Goal: Check status: Check status

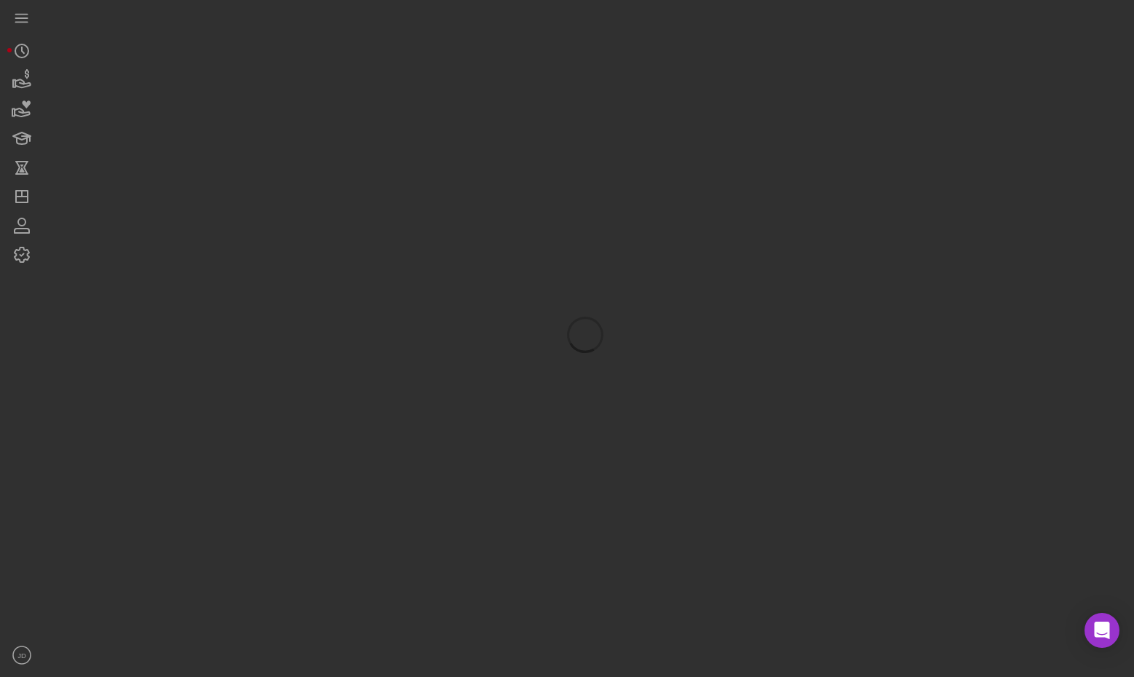
click at [483, 87] on div at bounding box center [585, 335] width 1083 height 670
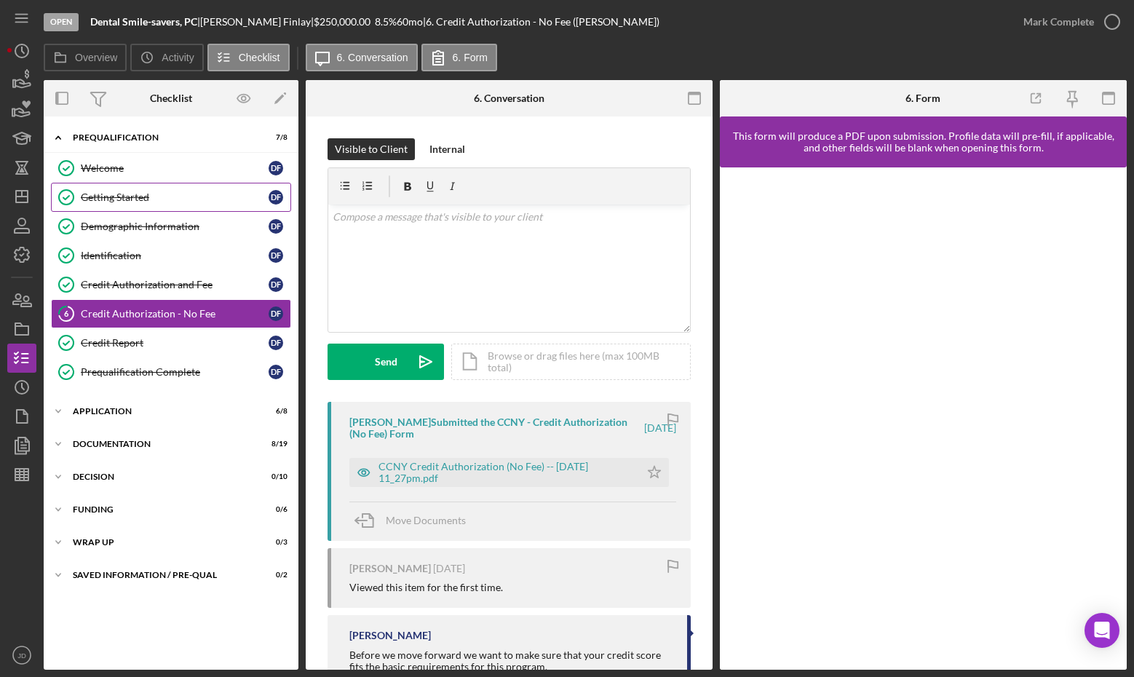
click at [122, 200] on div "Getting Started" at bounding box center [175, 197] width 188 height 12
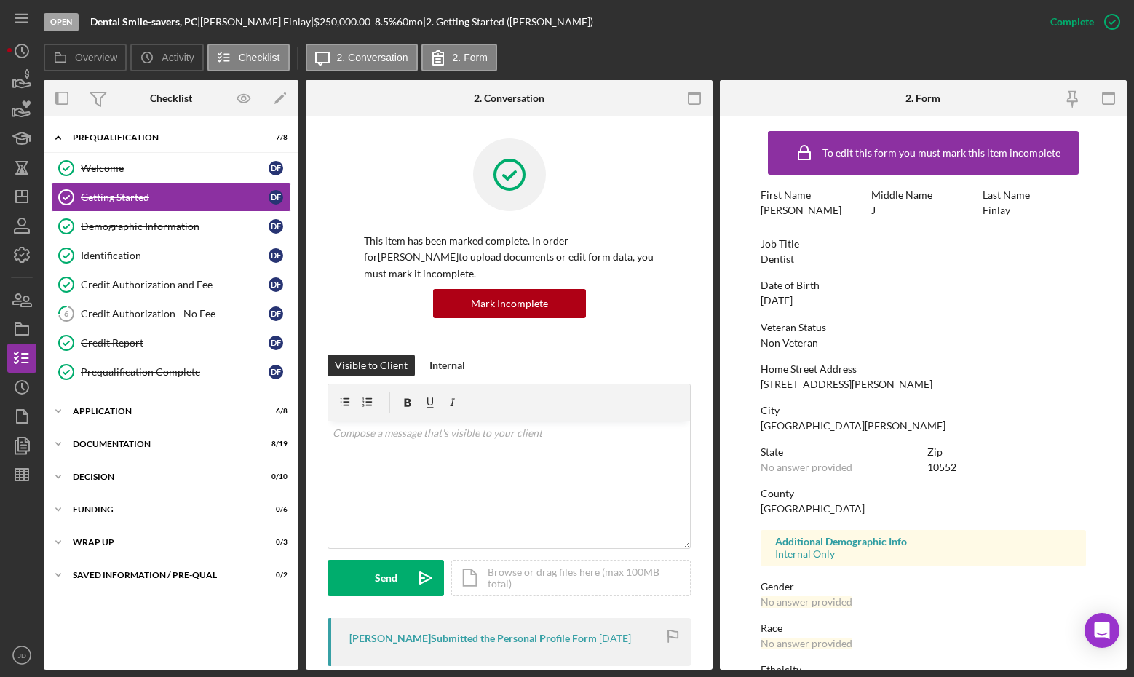
click at [1003, 314] on div "To edit this form you must mark this item incomplete First Name Dionne Middle N…" at bounding box center [923, 456] width 325 height 665
drag, startPoint x: 821, startPoint y: 301, endPoint x: 758, endPoint y: 301, distance: 62.6
click at [758, 301] on form "To edit this form you must mark this item incomplete First Name Dionne Middle N…" at bounding box center [923, 392] width 407 height 553
copy div "09/23/1966"
click at [95, 222] on div "Demographic Information" at bounding box center [175, 227] width 188 height 12
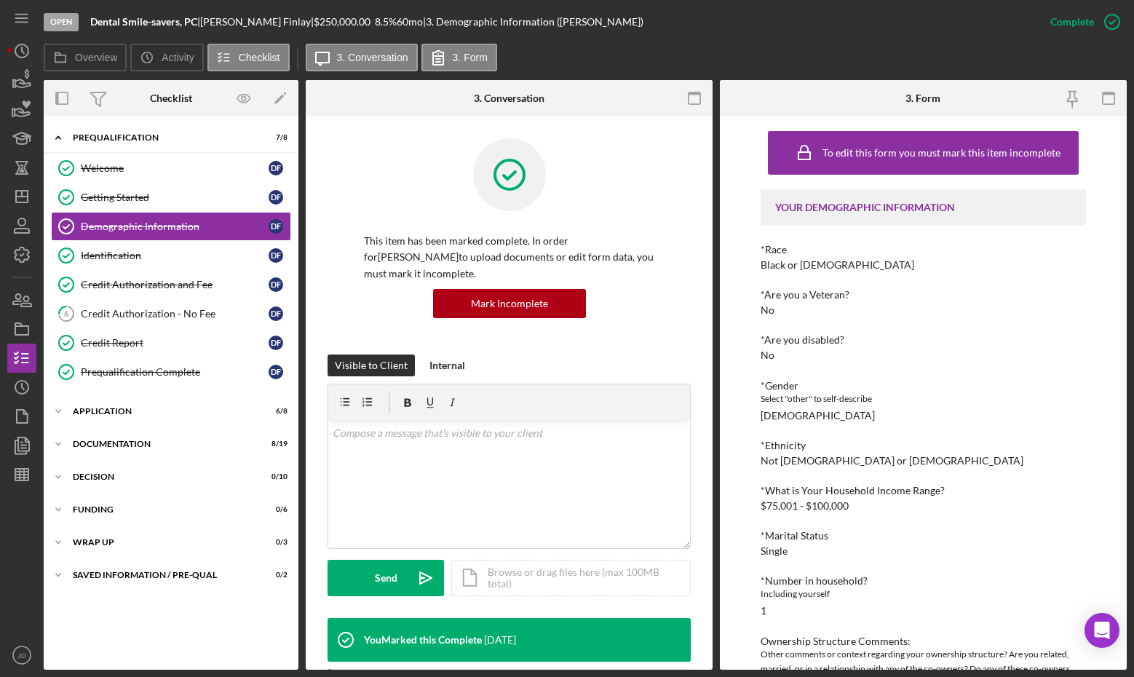
scroll to position [58, 0]
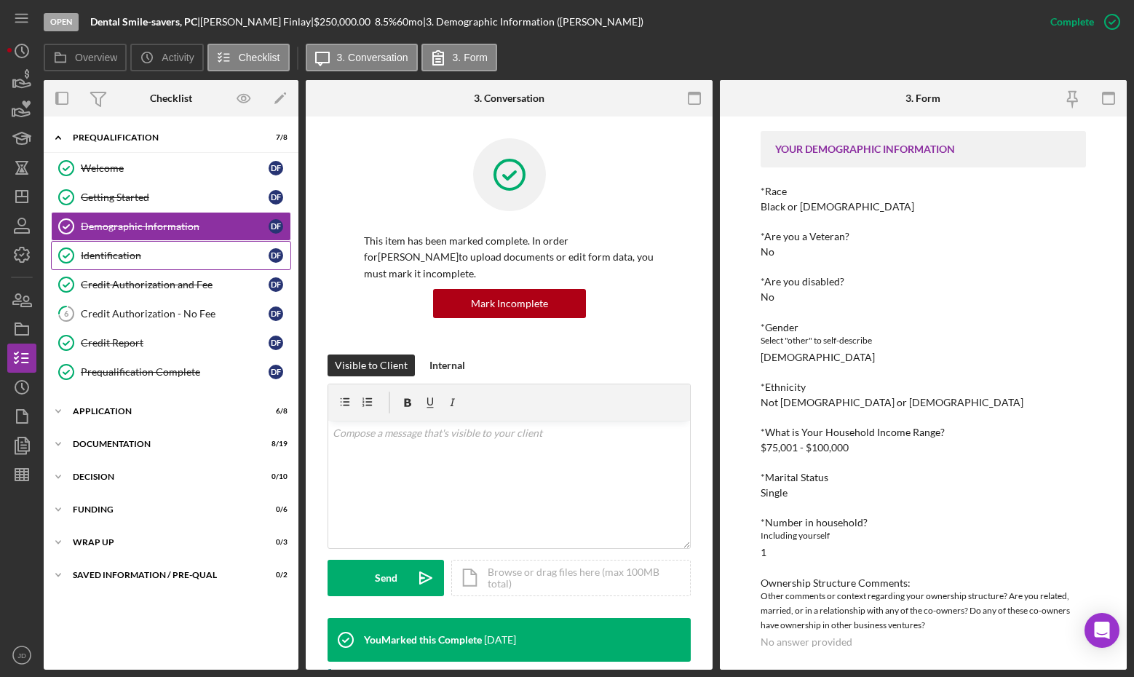
click at [103, 251] on div "Identification" at bounding box center [175, 256] width 188 height 12
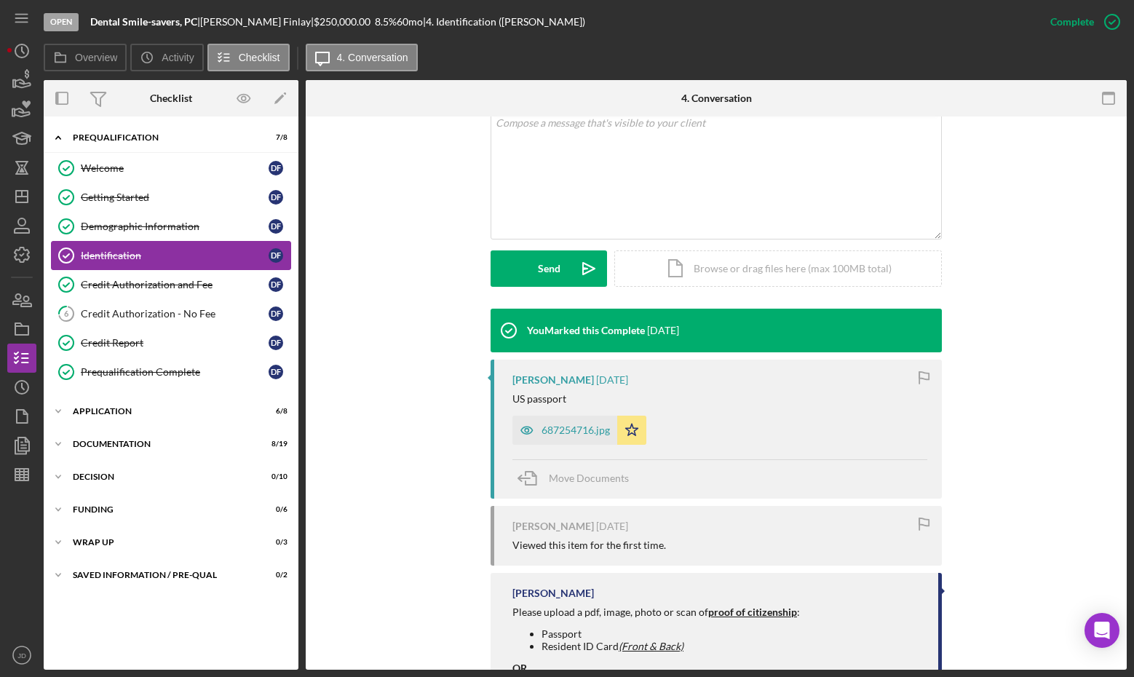
scroll to position [294, 0]
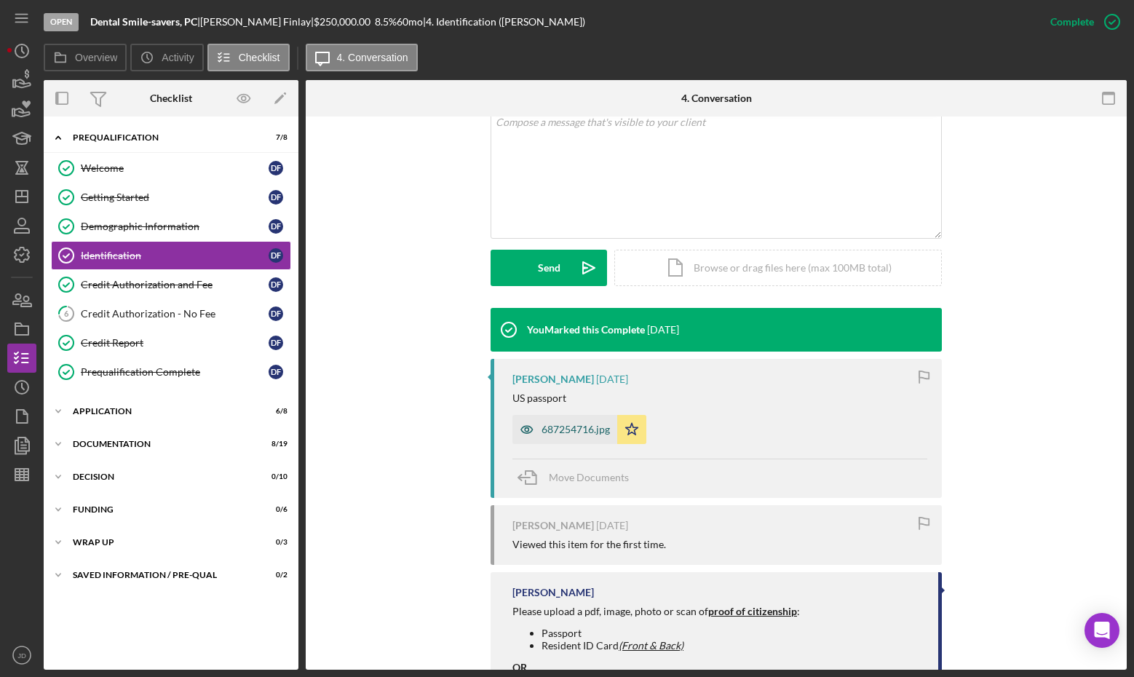
drag, startPoint x: 103, startPoint y: 251, endPoint x: 579, endPoint y: 419, distance: 503.9
click at [579, 419] on div "687254716.jpg" at bounding box center [564, 429] width 105 height 29
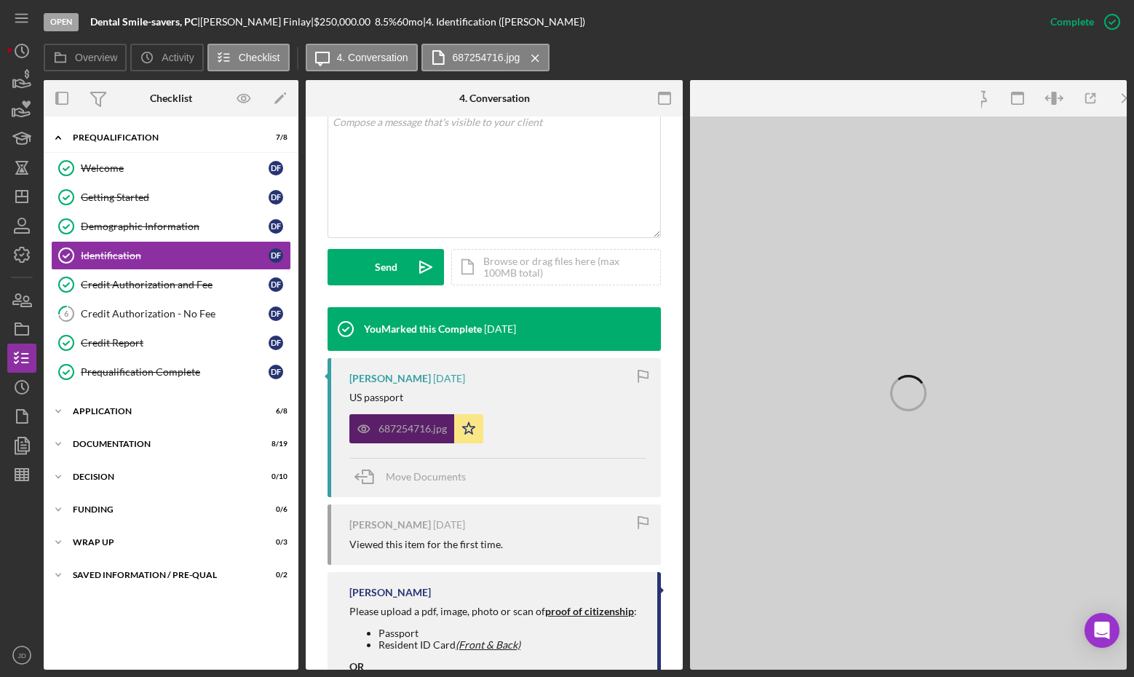
click at [579, 419] on div "687254716.jpg Icon/Star" at bounding box center [497, 425] width 297 height 36
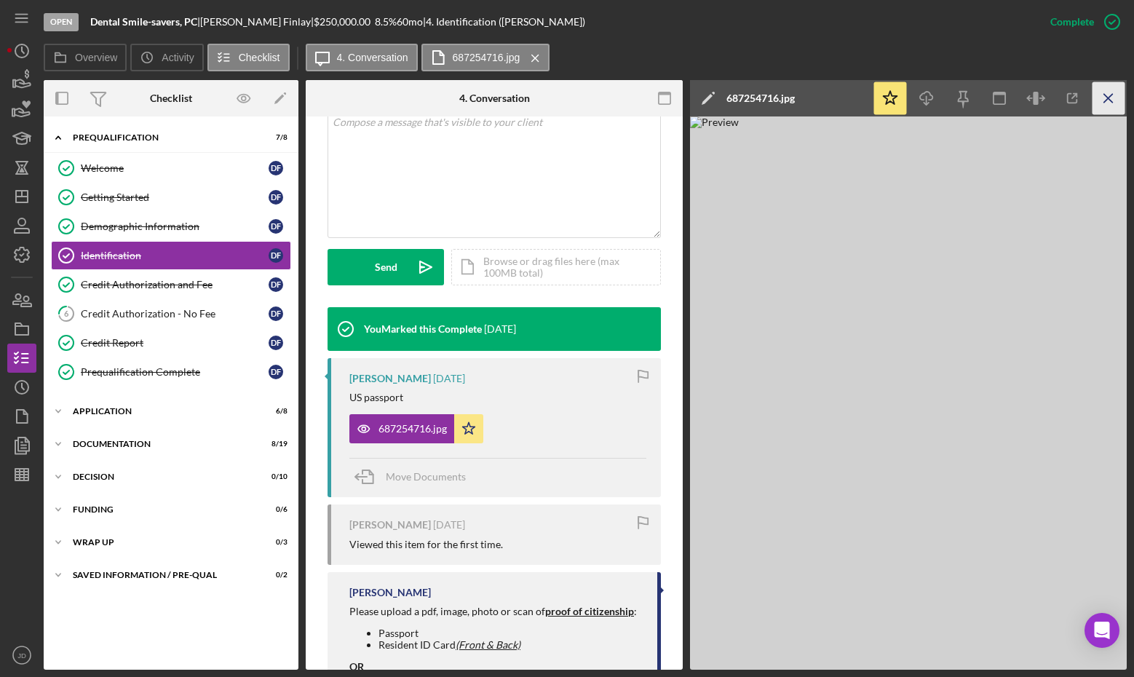
click at [1112, 95] on icon "Icon/Menu Close" at bounding box center [1109, 98] width 33 height 33
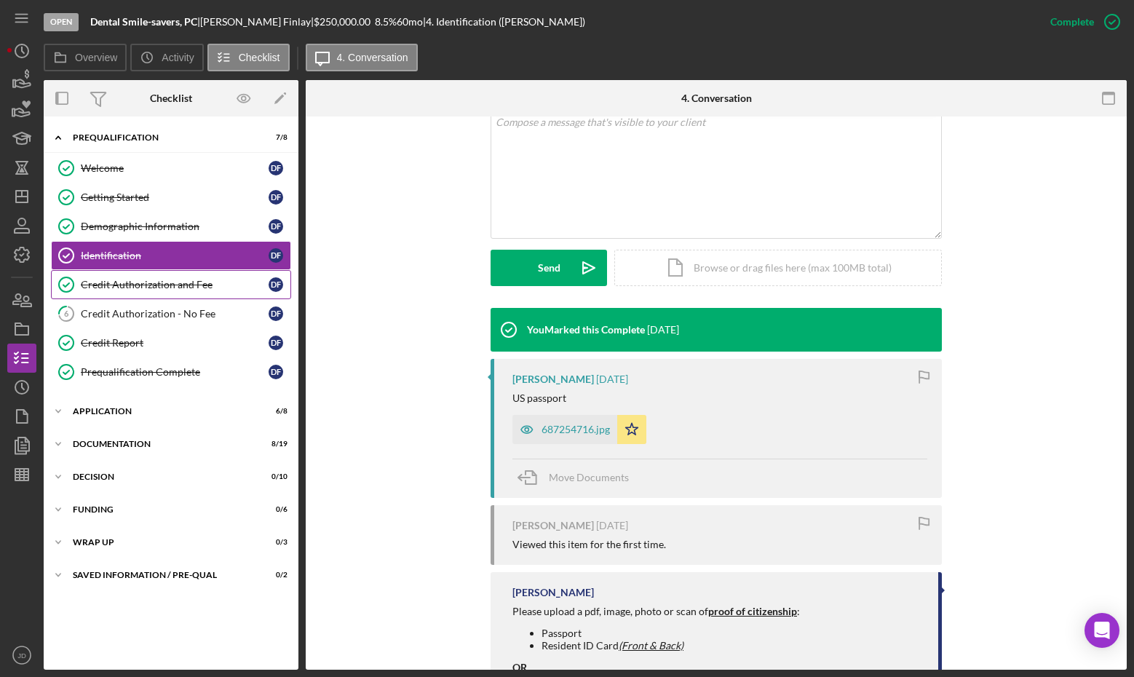
click at [159, 283] on div "Credit Authorization and Fee" at bounding box center [175, 285] width 188 height 12
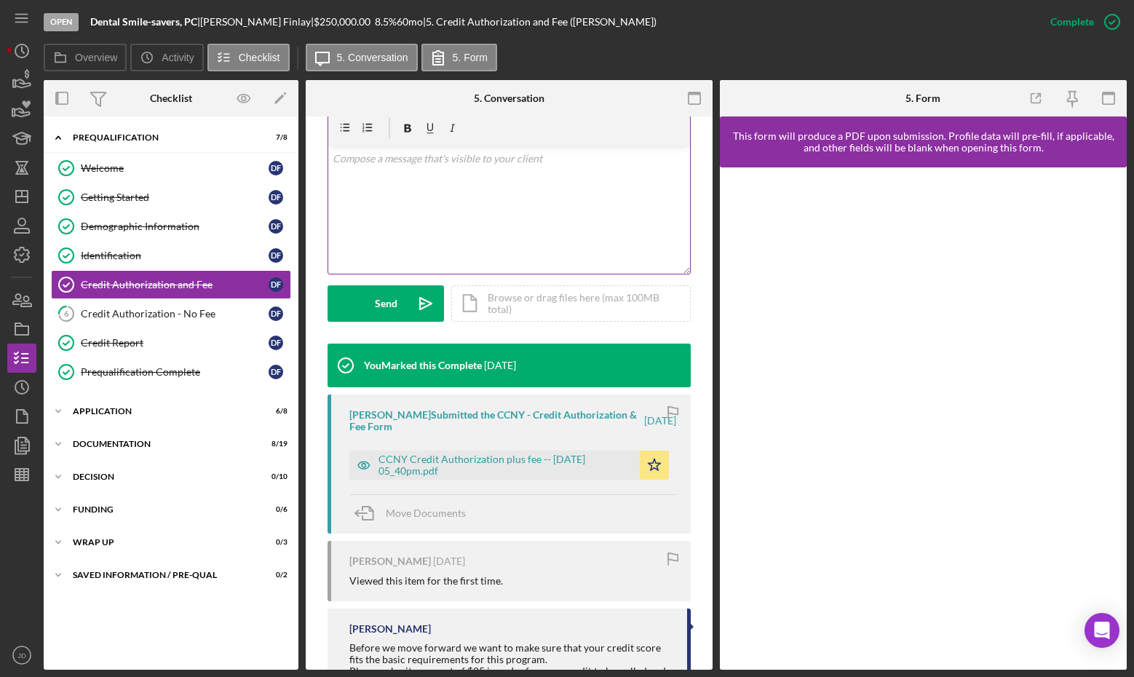
scroll to position [278, 0]
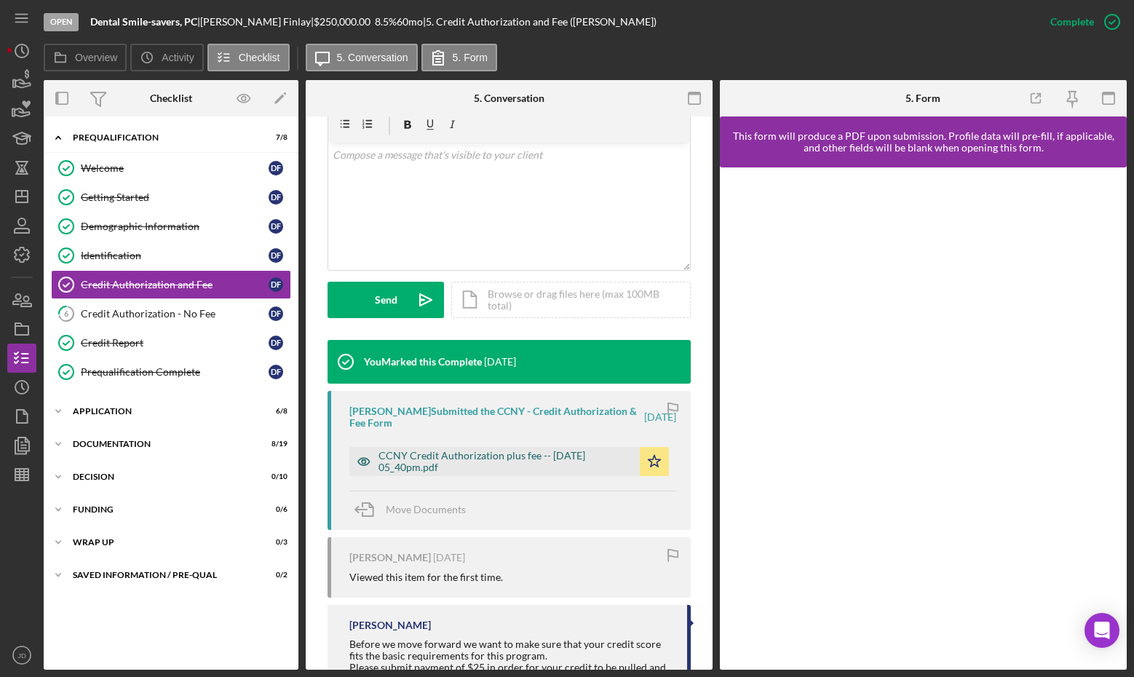
click at [510, 448] on div "CCNY Credit Authorization plus fee -- [DATE] 05_40pm.pdf" at bounding box center [494, 461] width 290 height 29
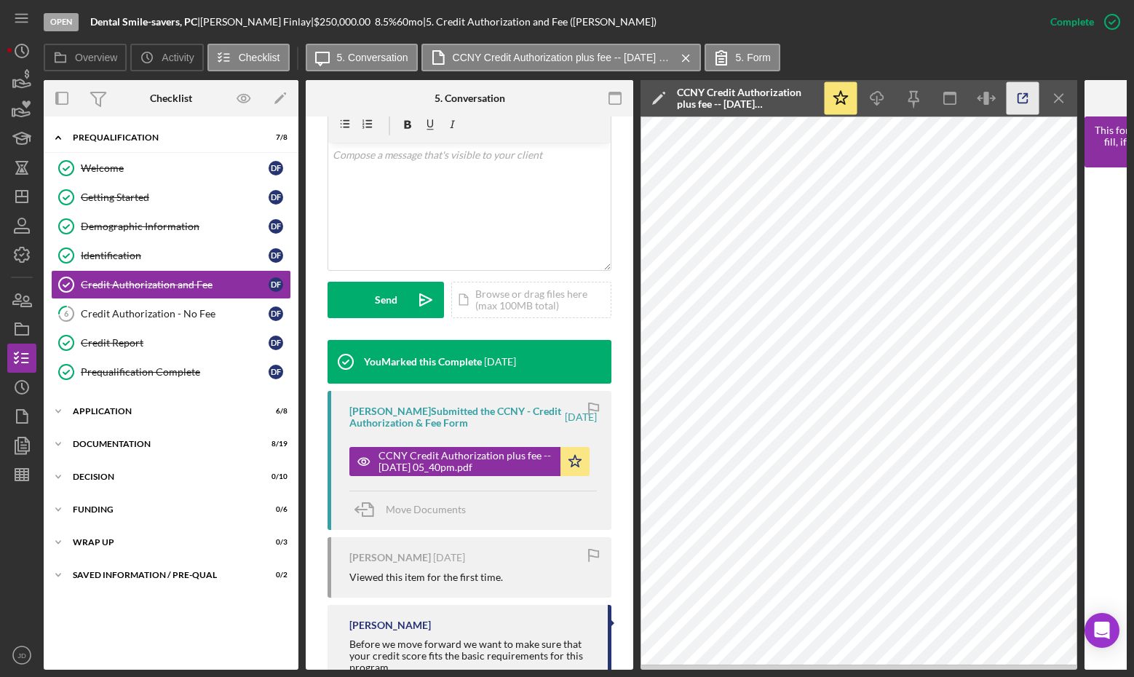
click at [1023, 89] on icon "button" at bounding box center [1023, 98] width 33 height 33
click at [1034, 102] on icon "button" at bounding box center [1023, 98] width 33 height 33
click at [1061, 92] on icon "Icon/Menu Close" at bounding box center [1059, 98] width 33 height 33
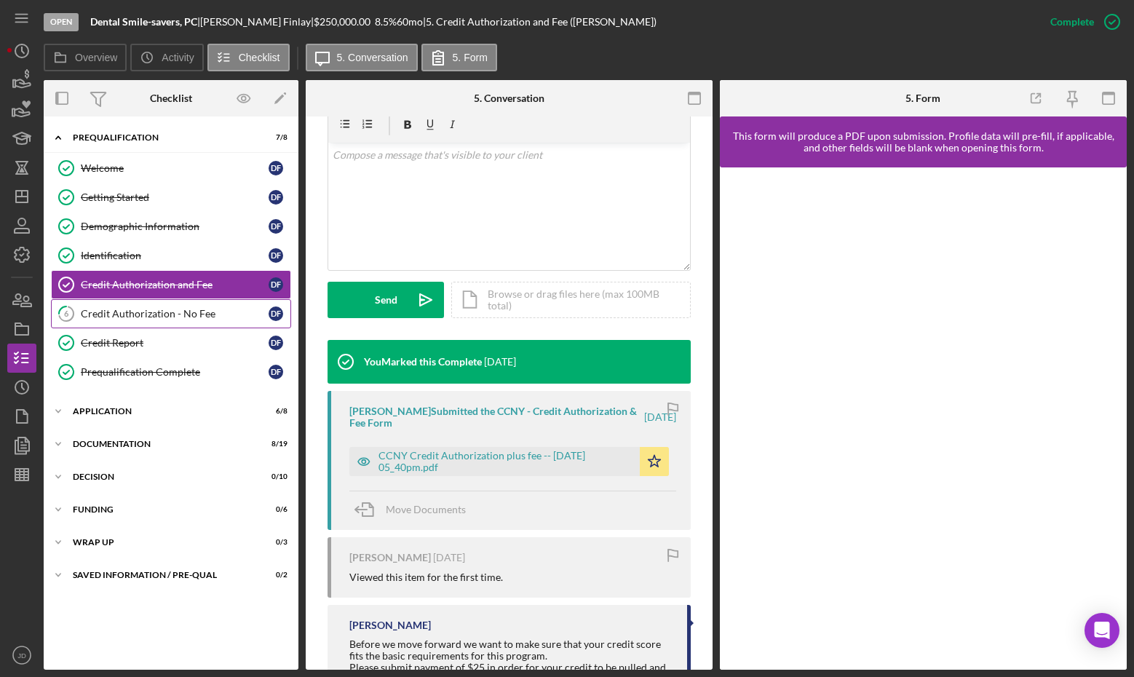
click at [154, 312] on div "Credit Authorization - No Fee" at bounding box center [175, 314] width 188 height 12
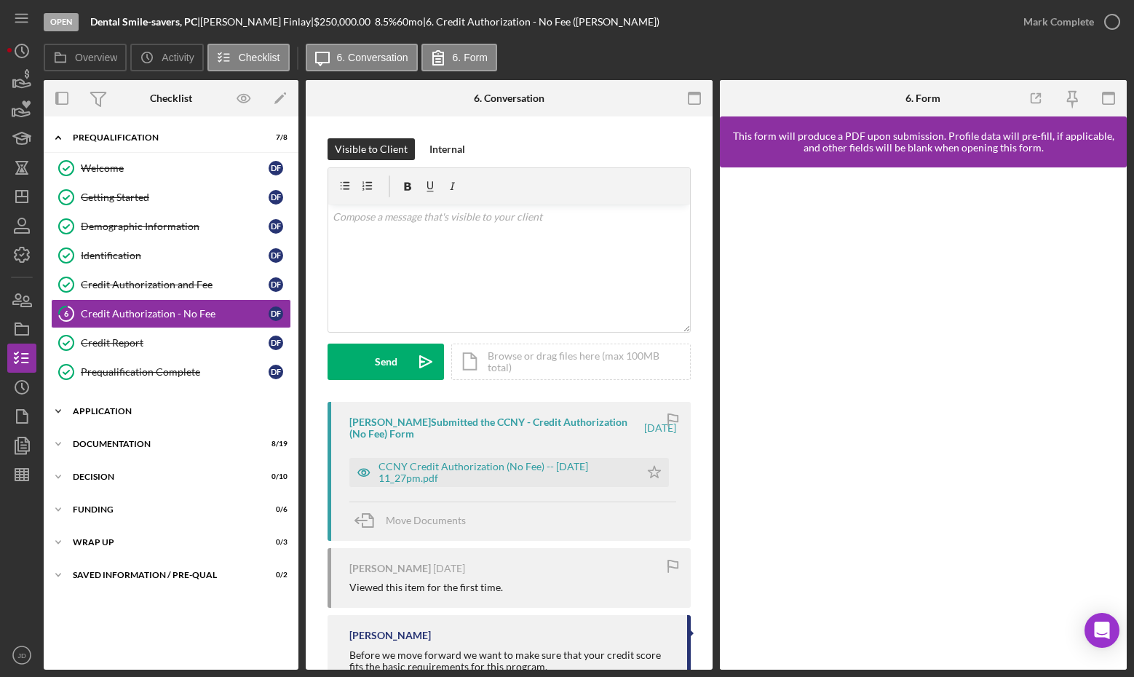
click at [103, 409] on div "Application" at bounding box center [176, 411] width 207 height 9
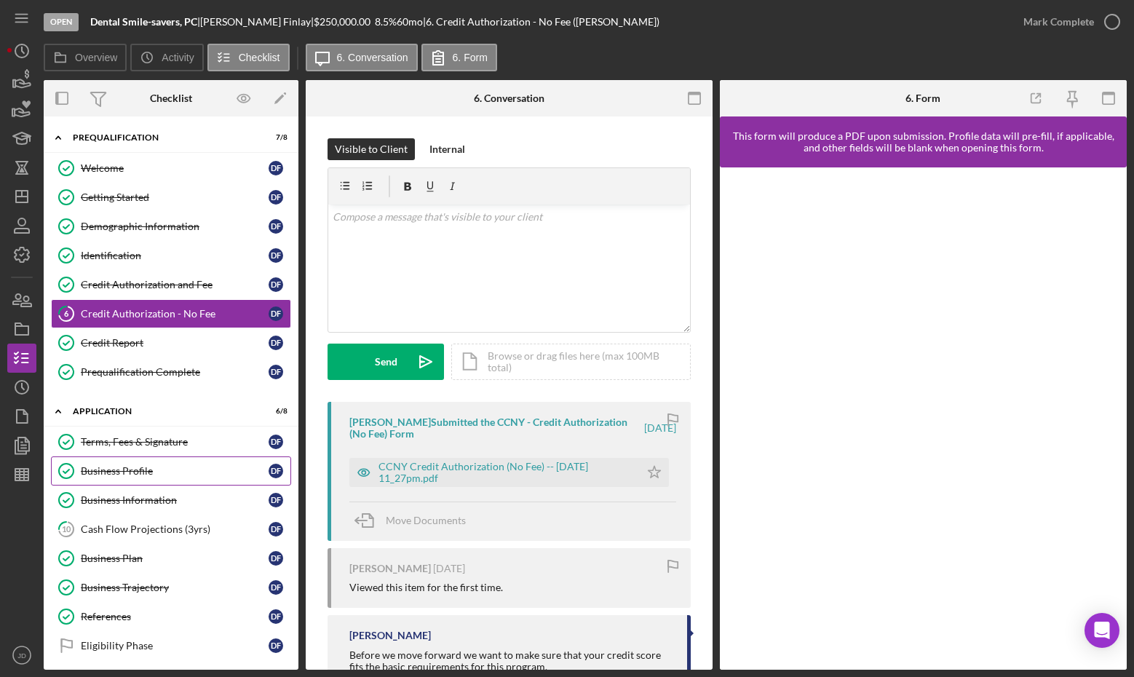
click at [121, 471] on div "Business Profile" at bounding box center [175, 471] width 188 height 12
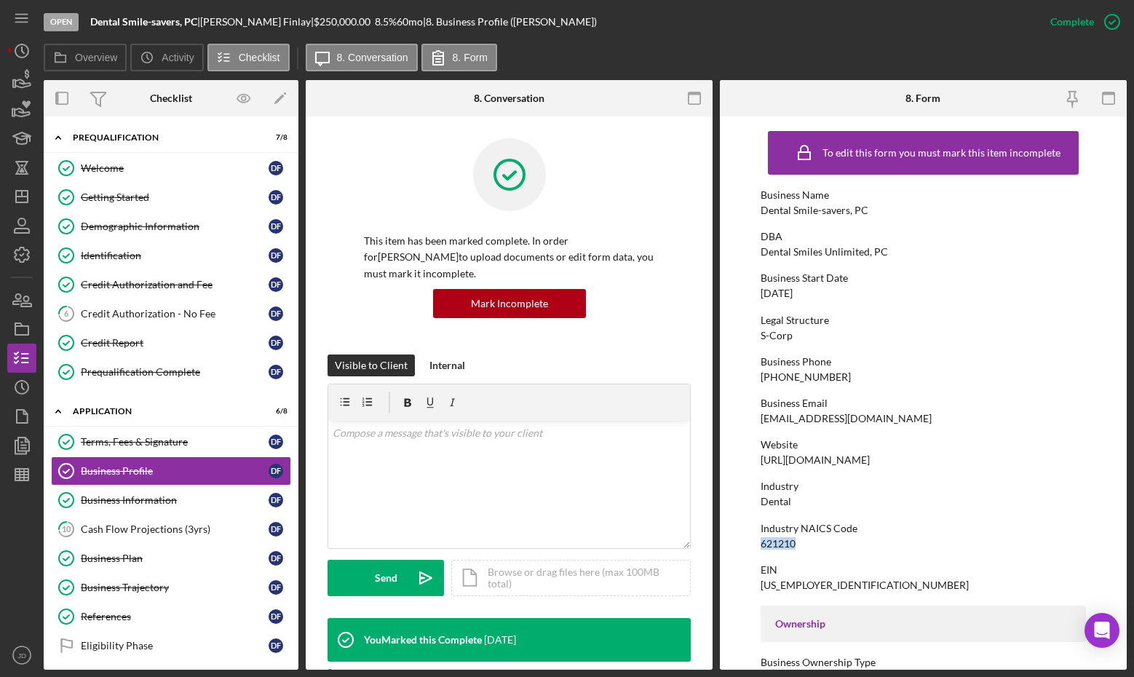
drag, startPoint x: 809, startPoint y: 548, endPoint x: 745, endPoint y: 536, distance: 65.8
click at [745, 536] on form "To edit this form you must mark this item incomplete Business Name Dental Smile…" at bounding box center [923, 392] width 407 height 553
copy div "621210"
drag, startPoint x: 824, startPoint y: 584, endPoint x: 755, endPoint y: 585, distance: 69.2
click at [755, 585] on form "To edit this form you must mark this item incomplete Business Name Dental Smile…" at bounding box center [923, 392] width 407 height 553
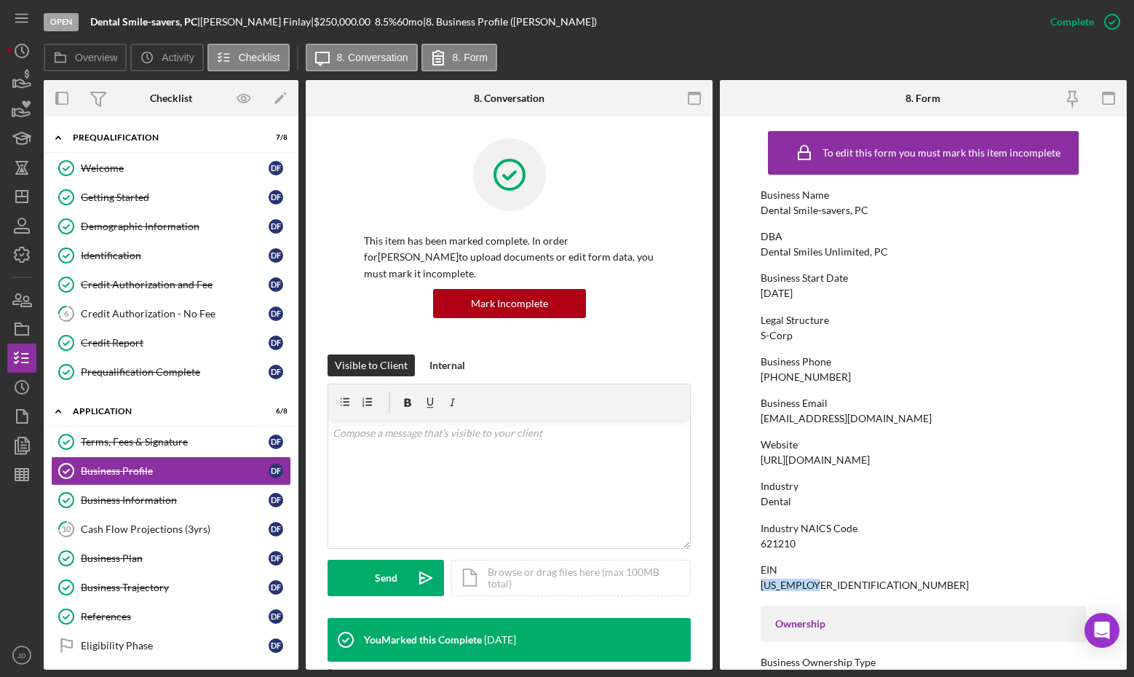
copy div "45-3002825"
drag, startPoint x: 873, startPoint y: 207, endPoint x: 766, endPoint y: 210, distance: 107.0
click at [766, 210] on div "Business Name Dental Smile-savers, PC" at bounding box center [923, 202] width 325 height 27
click at [766, 210] on div "Dental Smile-savers, PC" at bounding box center [815, 211] width 108 height 12
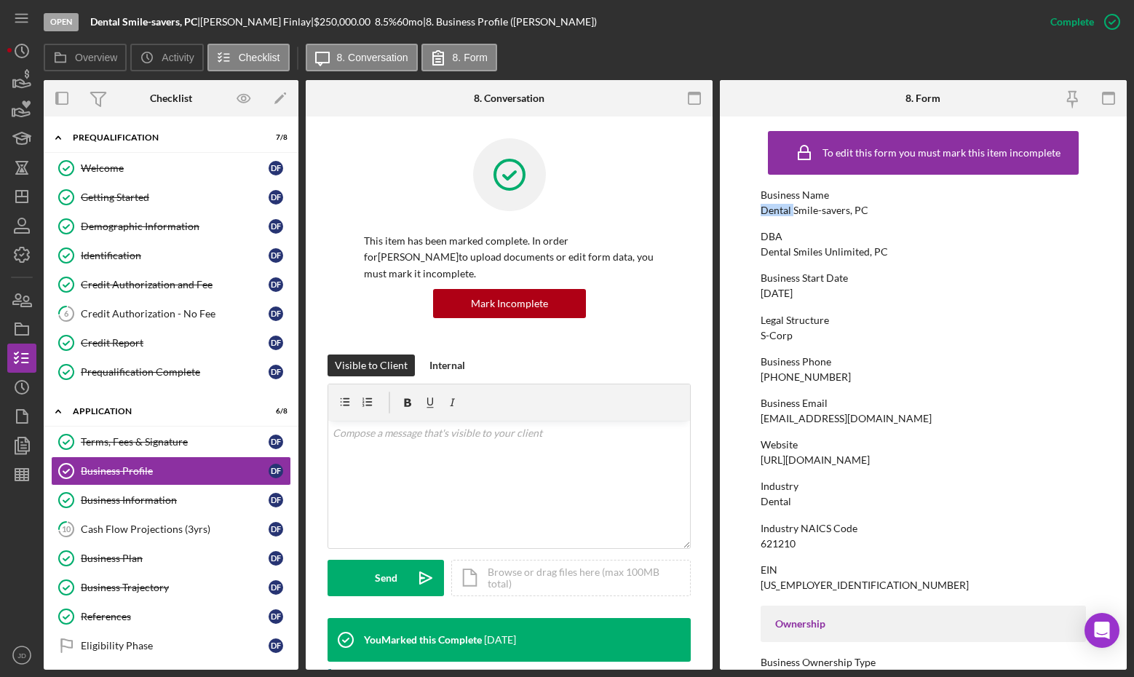
click at [766, 210] on div "Dental Smile-savers, PC" at bounding box center [815, 211] width 108 height 12
copy div "Dental Smile-savers, PC"
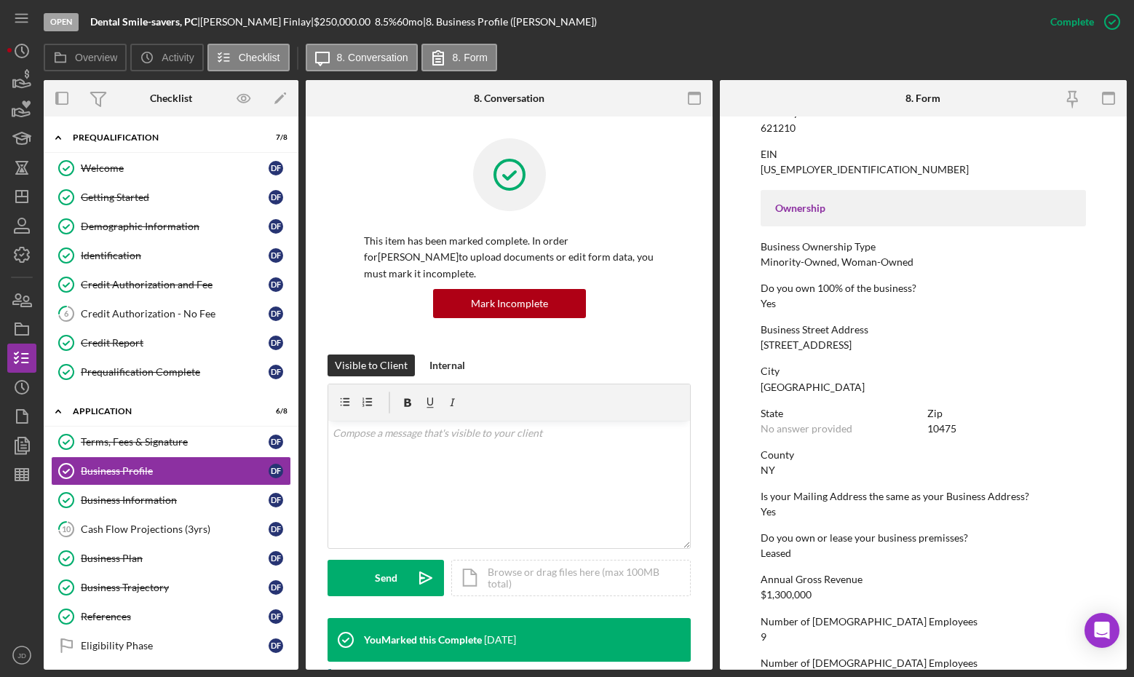
scroll to position [421, 0]
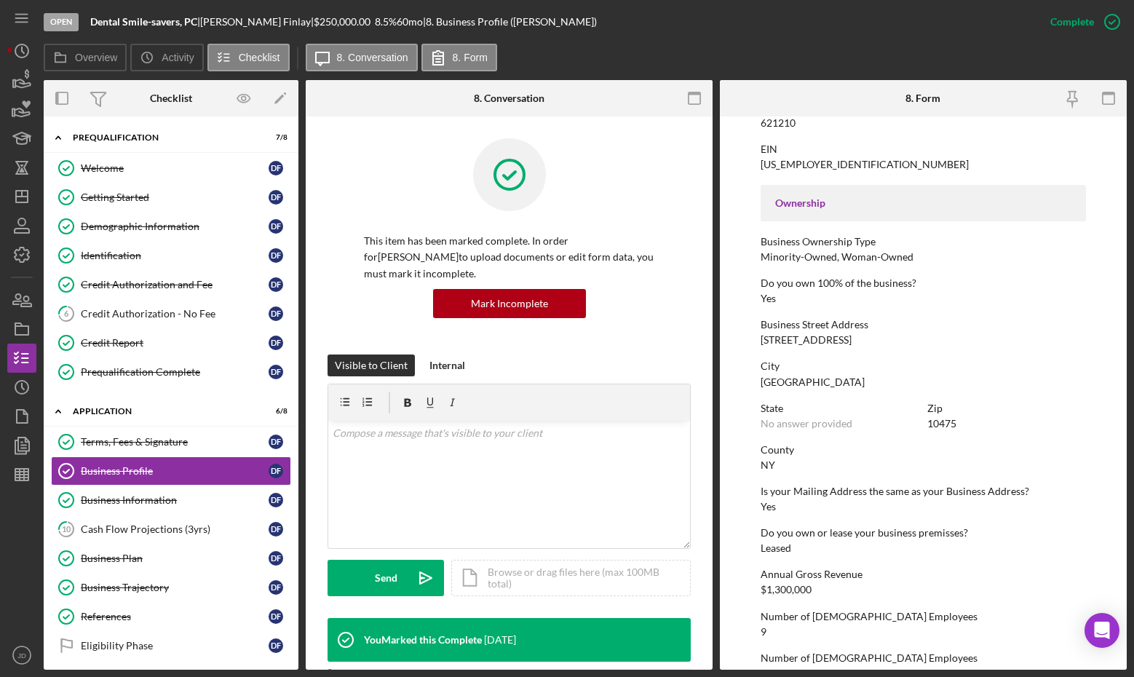
drag, startPoint x: 921, startPoint y: 334, endPoint x: 869, endPoint y: 341, distance: 52.2
click at [852, 341] on div "2100 Bartow Avenue, Suite 218B" at bounding box center [806, 340] width 91 height 12
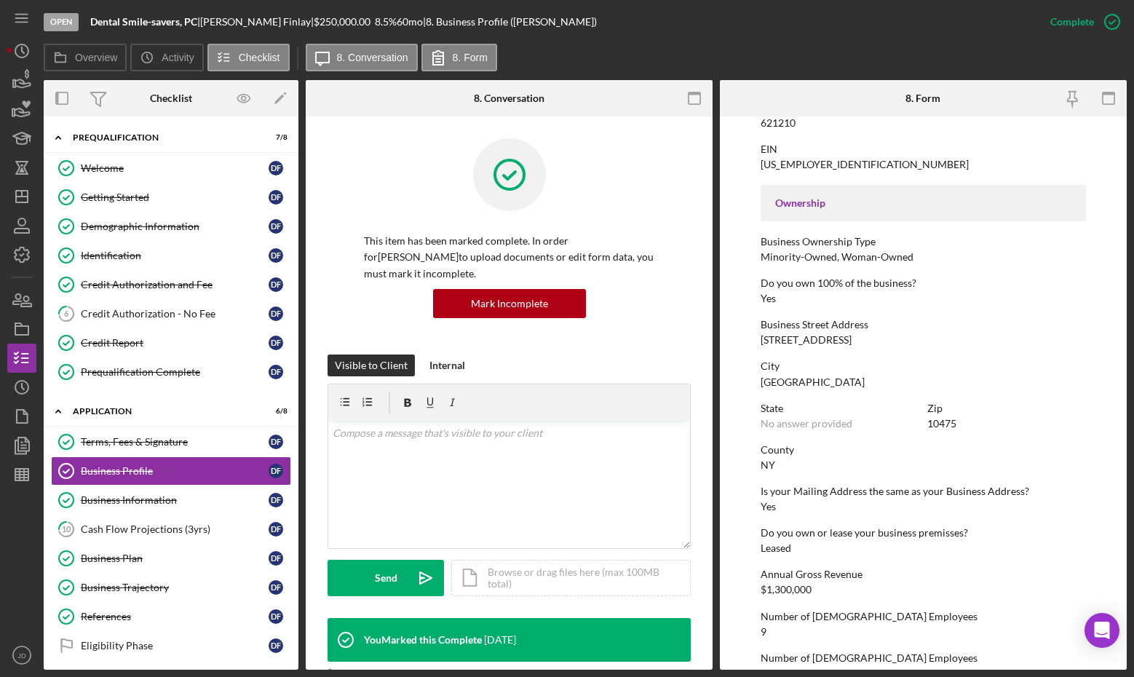
click at [852, 341] on div "2100 Bartow Avenue, Suite 218B" at bounding box center [806, 340] width 91 height 12
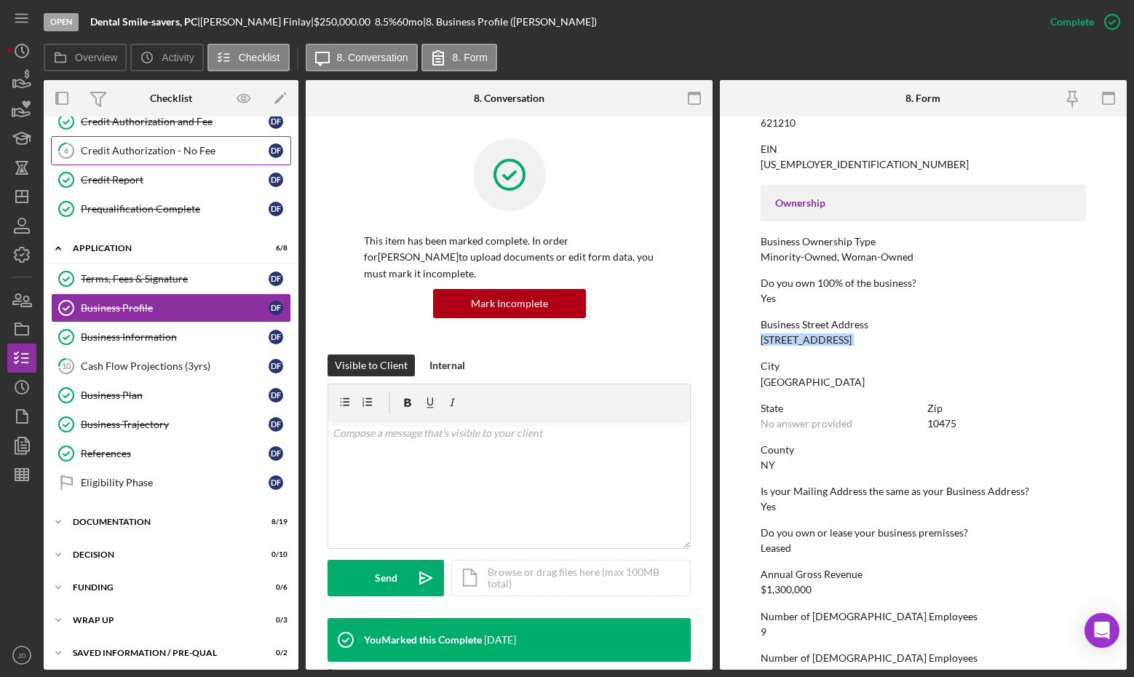
scroll to position [169, 0]
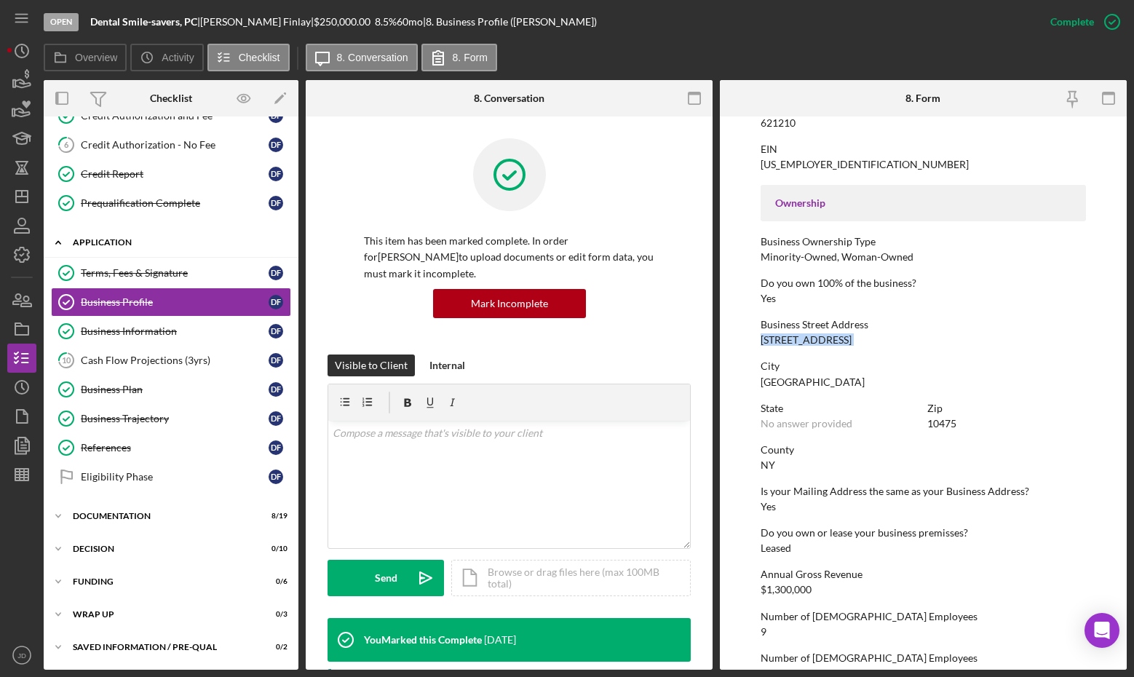
click at [55, 240] on icon "Icon/Expander" at bounding box center [58, 242] width 29 height 29
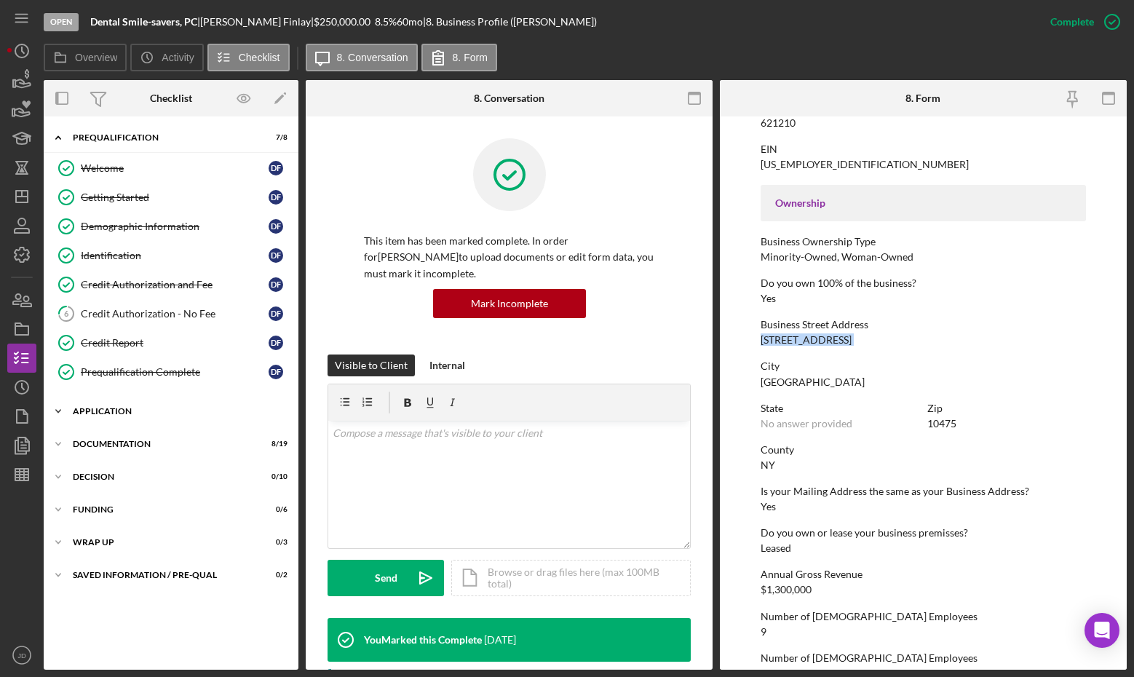
scroll to position [0, 0]
click at [55, 132] on icon "Icon/Expander" at bounding box center [58, 137] width 29 height 29
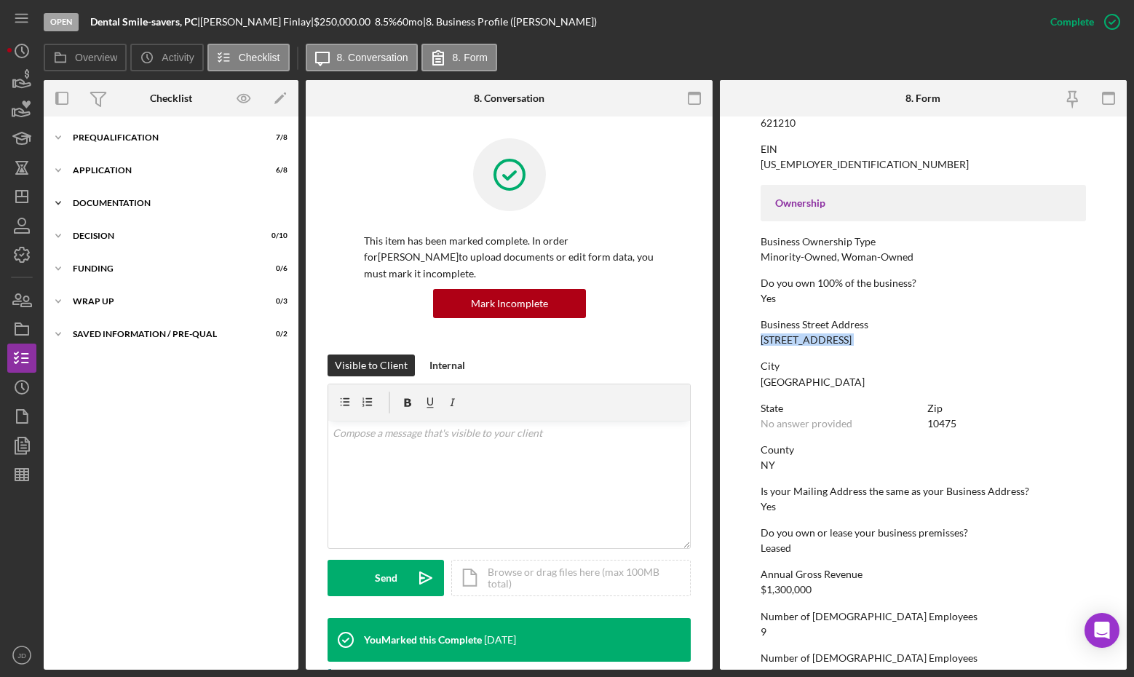
click at [62, 204] on icon "Icon/Expander" at bounding box center [58, 203] width 29 height 29
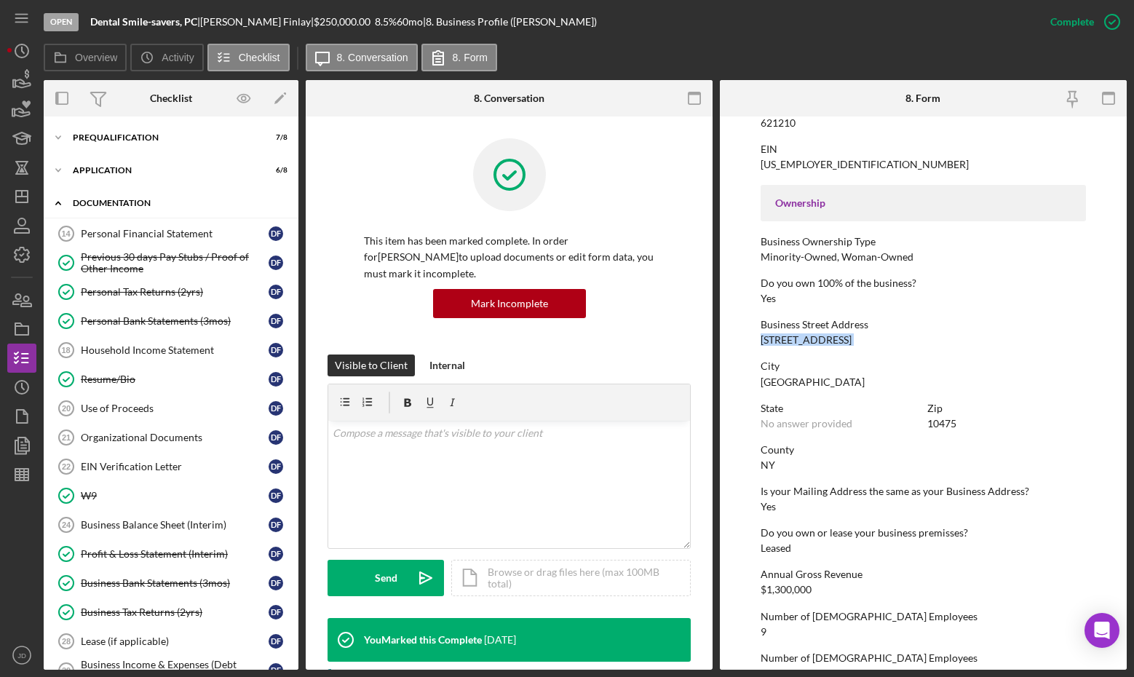
click at [62, 204] on icon "Icon/Expander" at bounding box center [58, 203] width 29 height 29
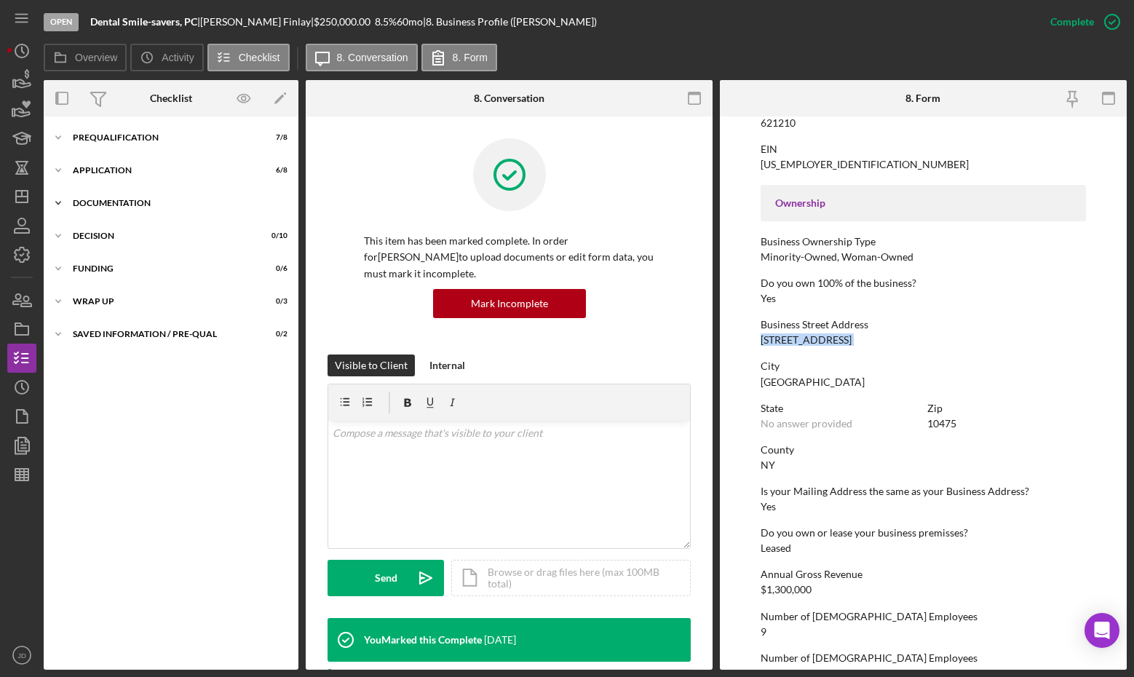
click at [62, 204] on icon "Icon/Expander" at bounding box center [58, 203] width 29 height 29
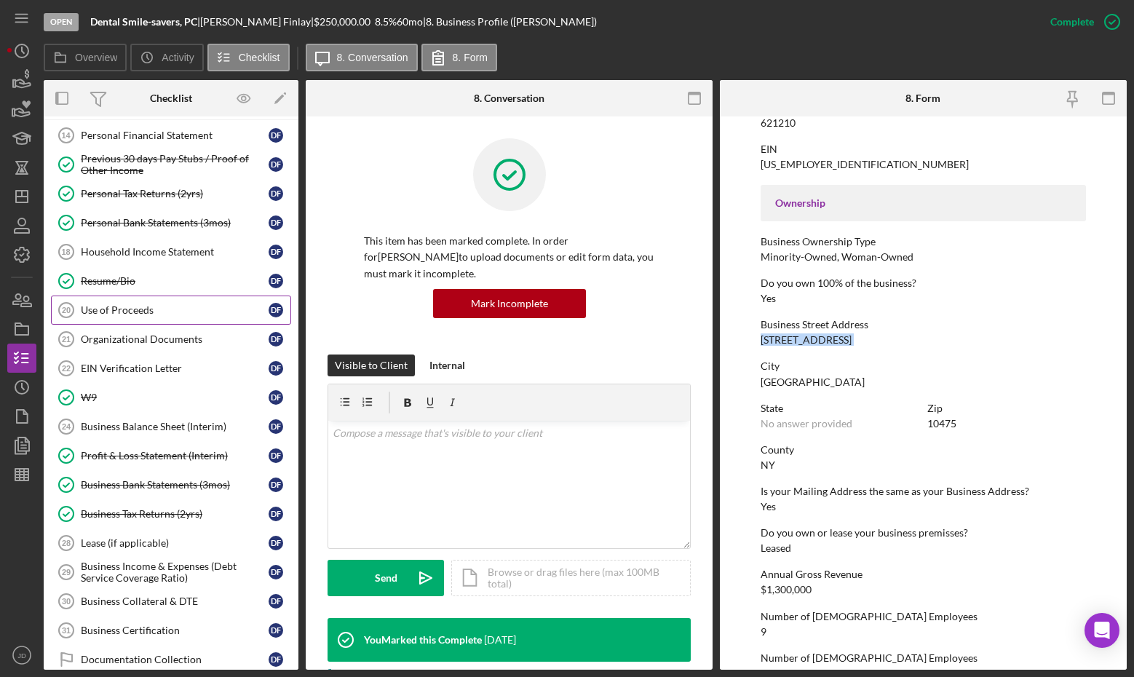
scroll to position [98, 0]
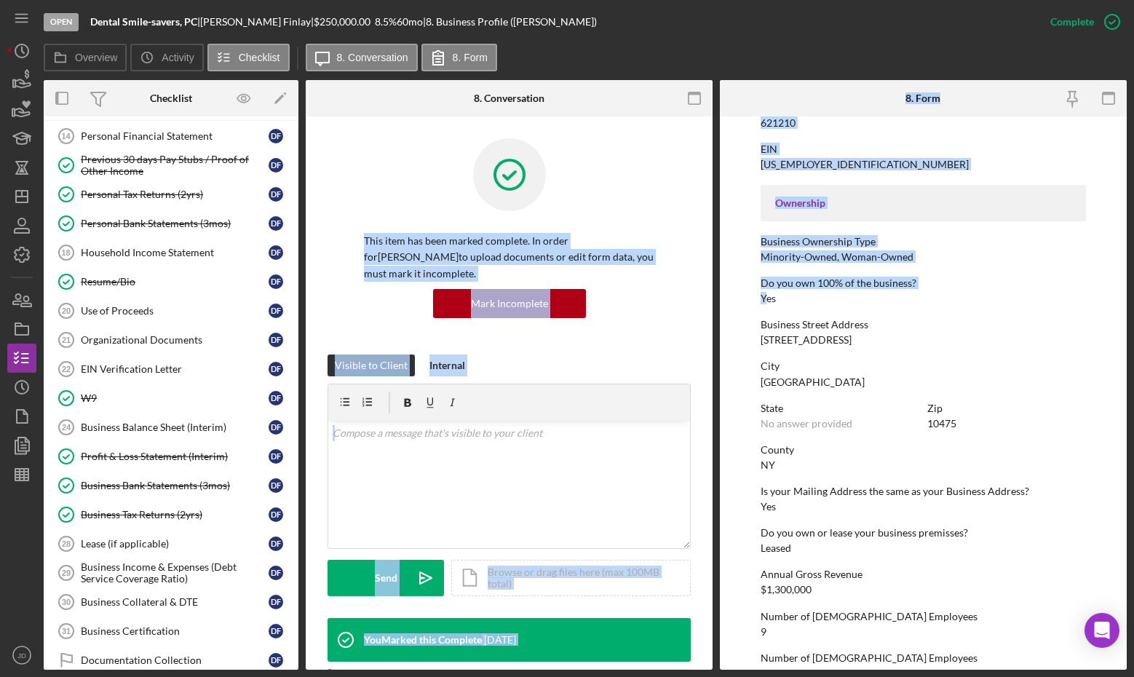
drag, startPoint x: 764, startPoint y: 298, endPoint x: 610, endPoint y: 164, distance: 204.3
click at [610, 164] on div "Overview Internal Workflow Stage Open Icon/Dropdown Arrow Archive (can unarchiv…" at bounding box center [585, 375] width 1083 height 590
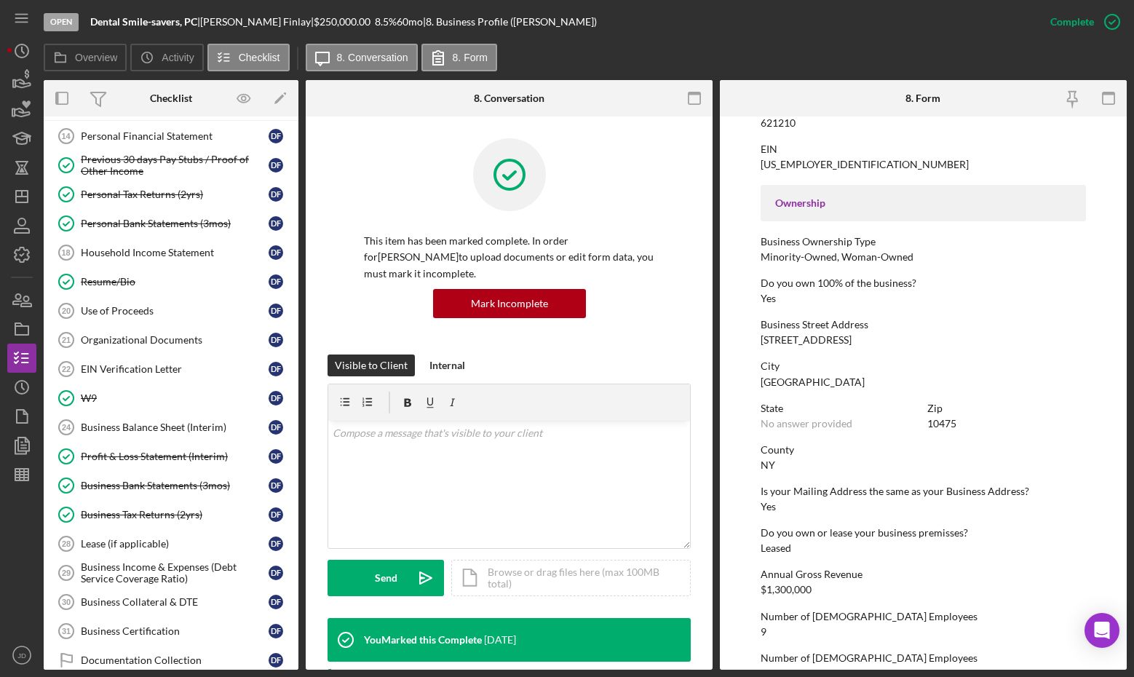
click at [836, 44] on div "Overview Icon/History Activity Checklist Icon/Message 8. Conversation 8. Form" at bounding box center [585, 58] width 1083 height 29
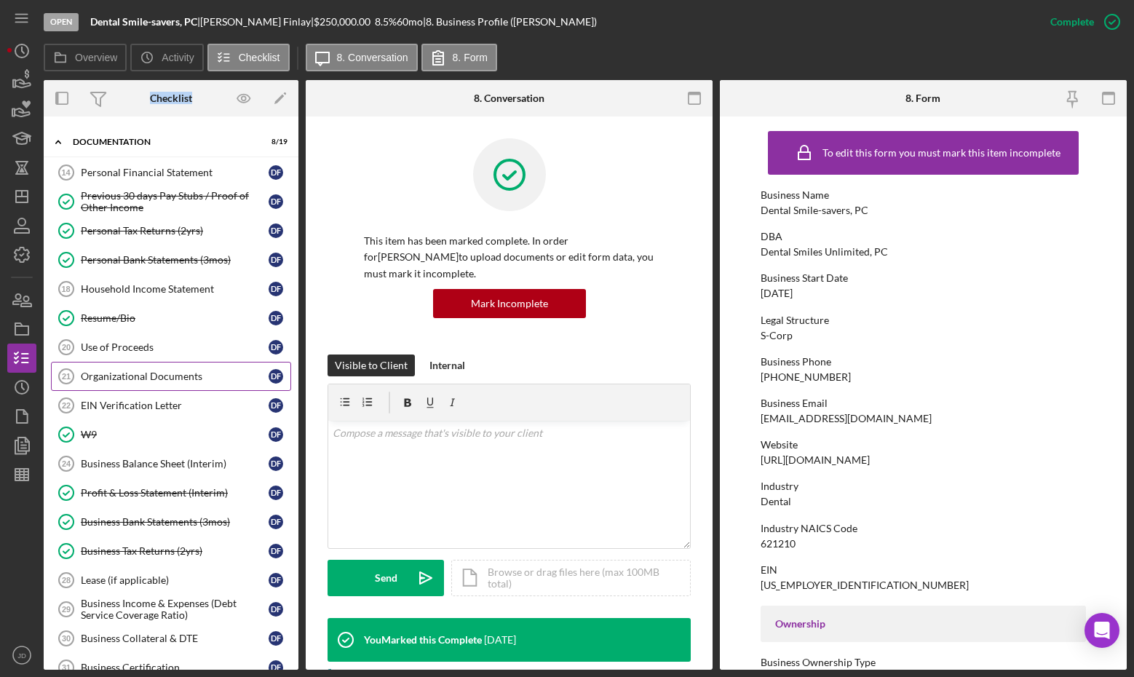
scroll to position [60, 0]
